Goal: Task Accomplishment & Management: Manage account settings

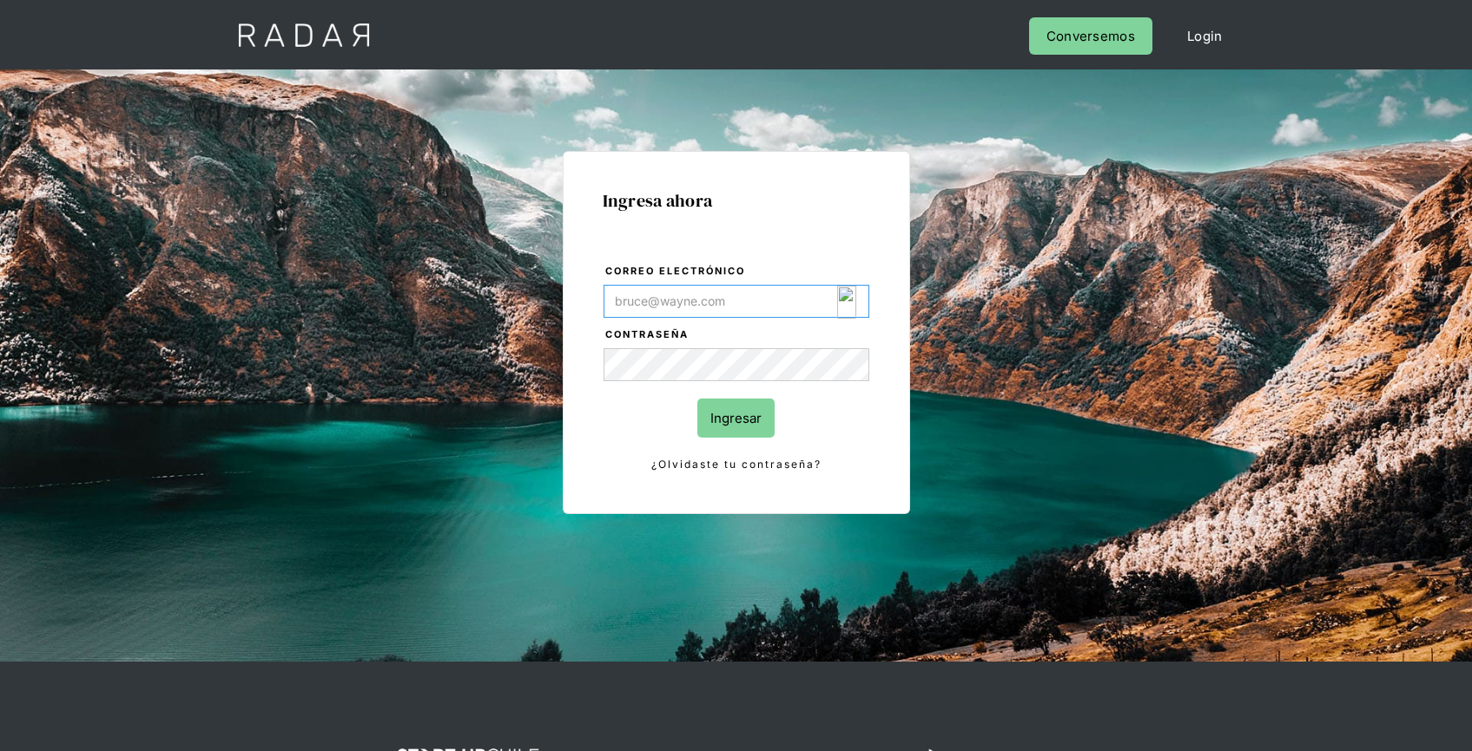
click at [848, 306] on img "Login Form" at bounding box center [847, 302] width 20 height 33
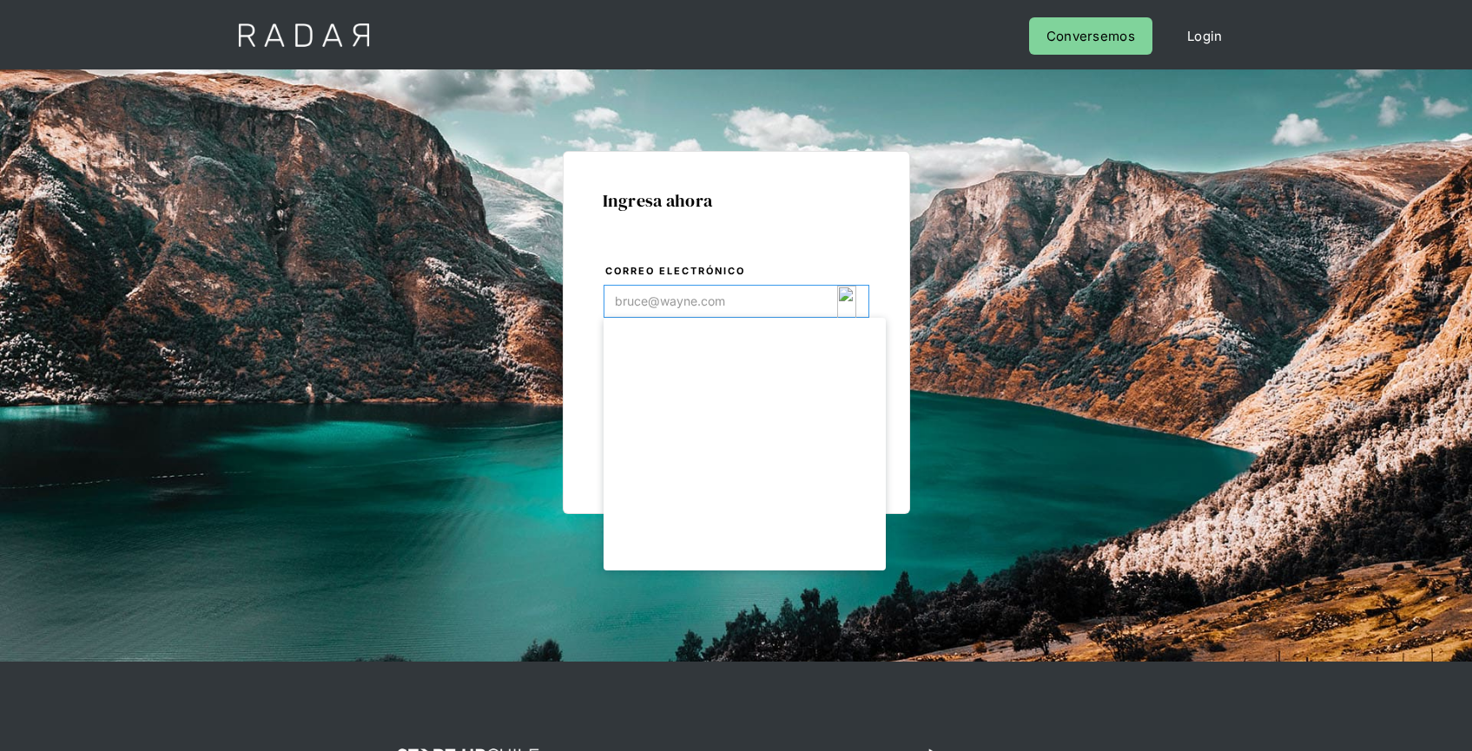
type input "[EMAIL_ADDRESS][DOMAIN_NAME]"
